Goal: Navigation & Orientation: Find specific page/section

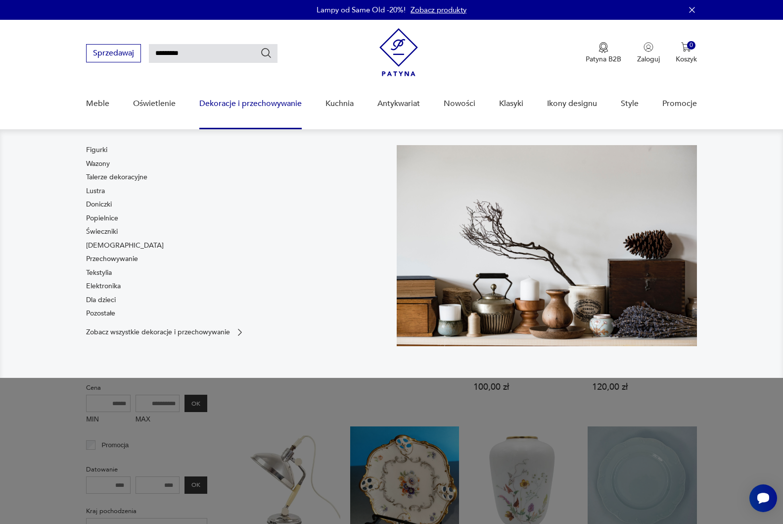
click at [229, 102] on link "Dekoracje i przechowywanie" at bounding box center [250, 104] width 102 height 38
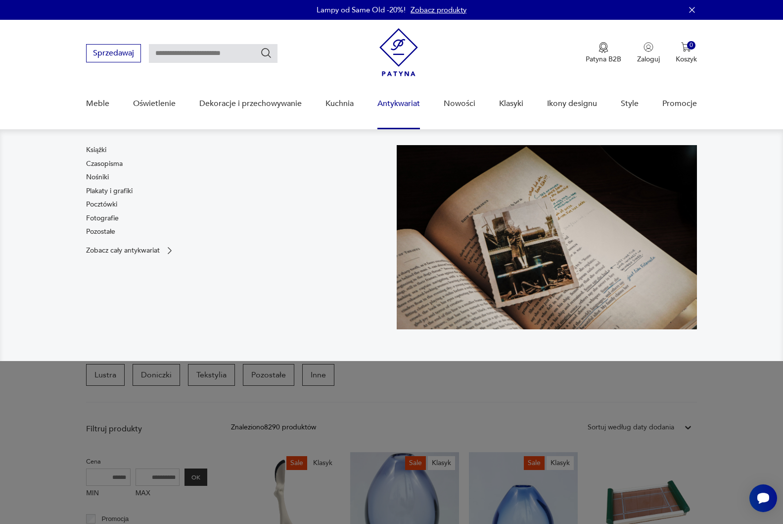
click at [394, 102] on link "Antykwariat" at bounding box center [399, 104] width 43 height 38
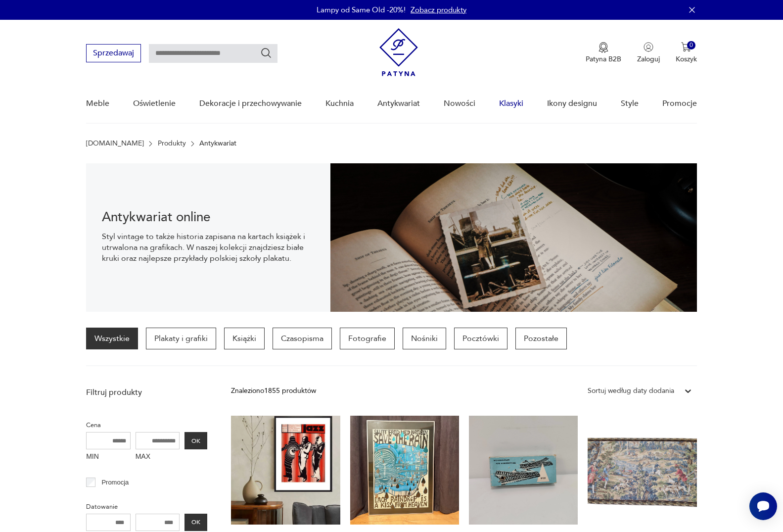
click at [508, 102] on link "Klasyki" at bounding box center [511, 104] width 24 height 38
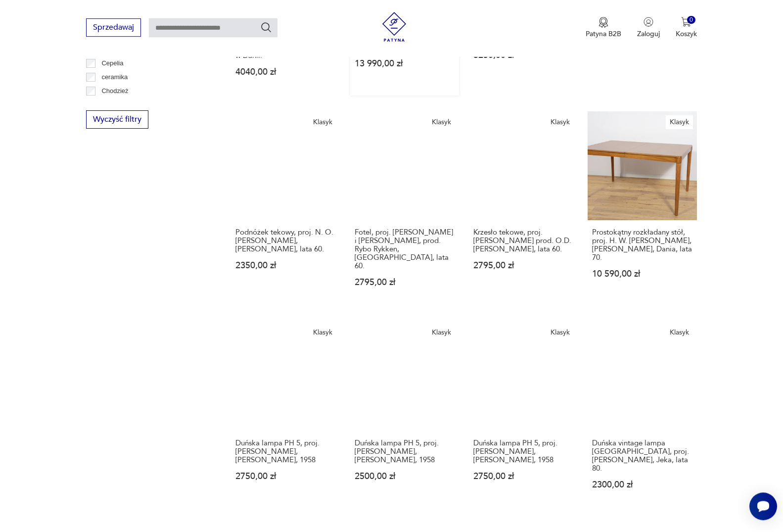
scroll to position [684, 0]
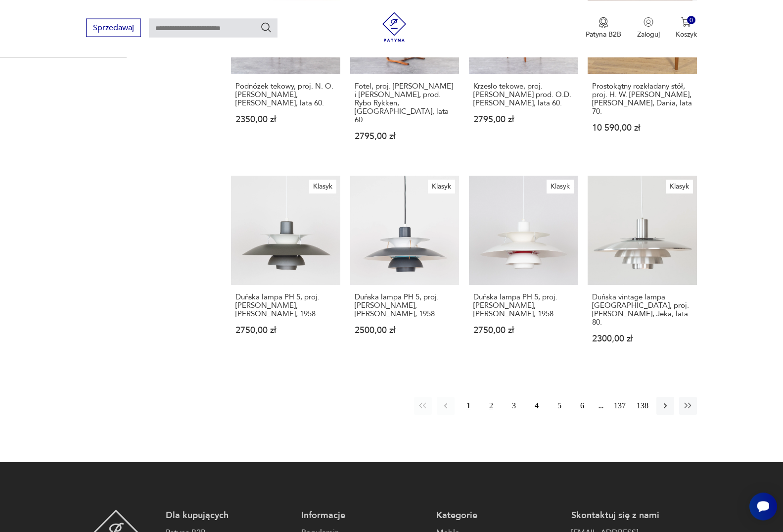
click at [490, 397] on button "2" at bounding box center [491, 406] width 18 height 18
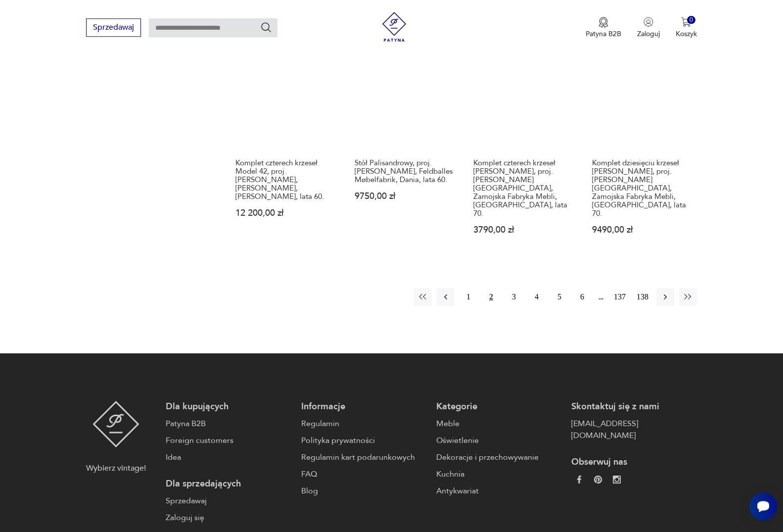
scroll to position [896, 0]
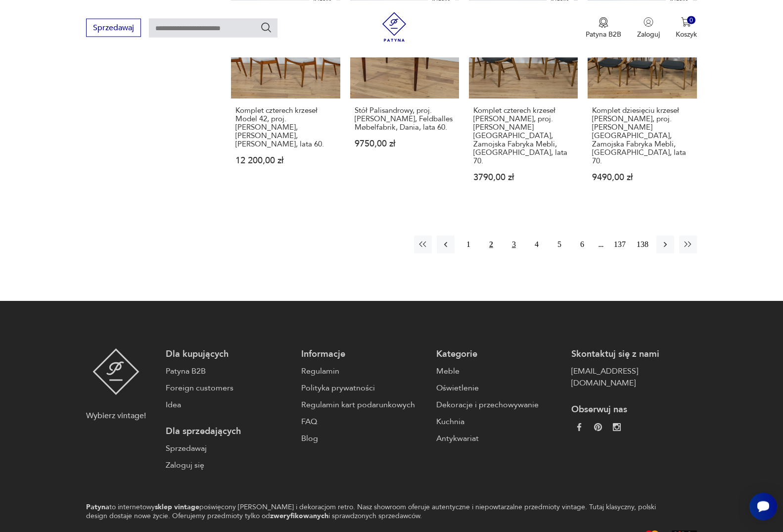
click at [514, 236] on button "3" at bounding box center [514, 245] width 18 height 18
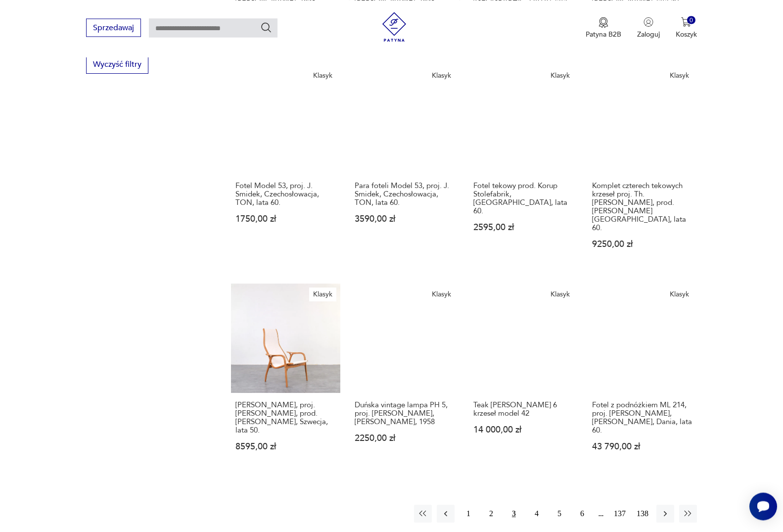
scroll to position [869, 0]
